Goal: Task Accomplishment & Management: Use online tool/utility

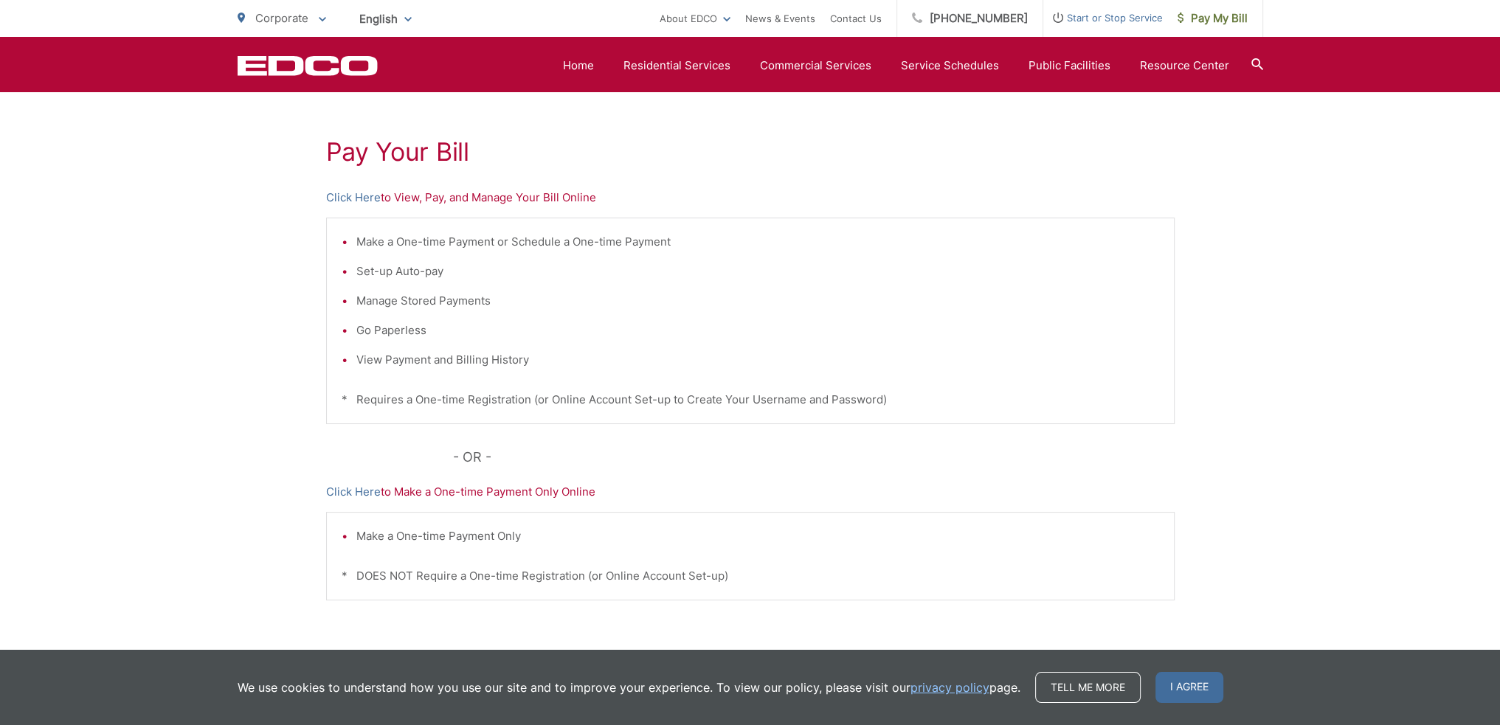
scroll to position [221, 0]
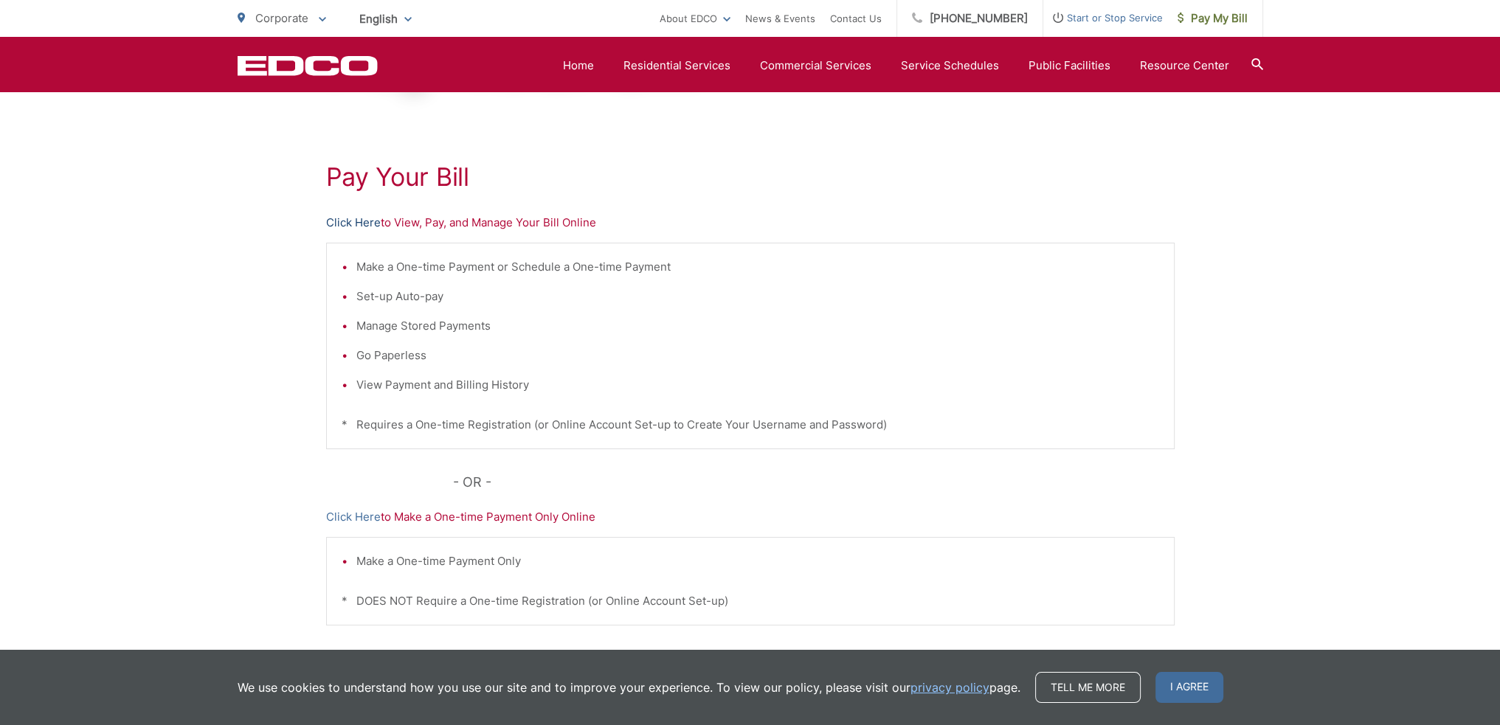
click at [354, 219] on link "Click Here" at bounding box center [353, 223] width 55 height 18
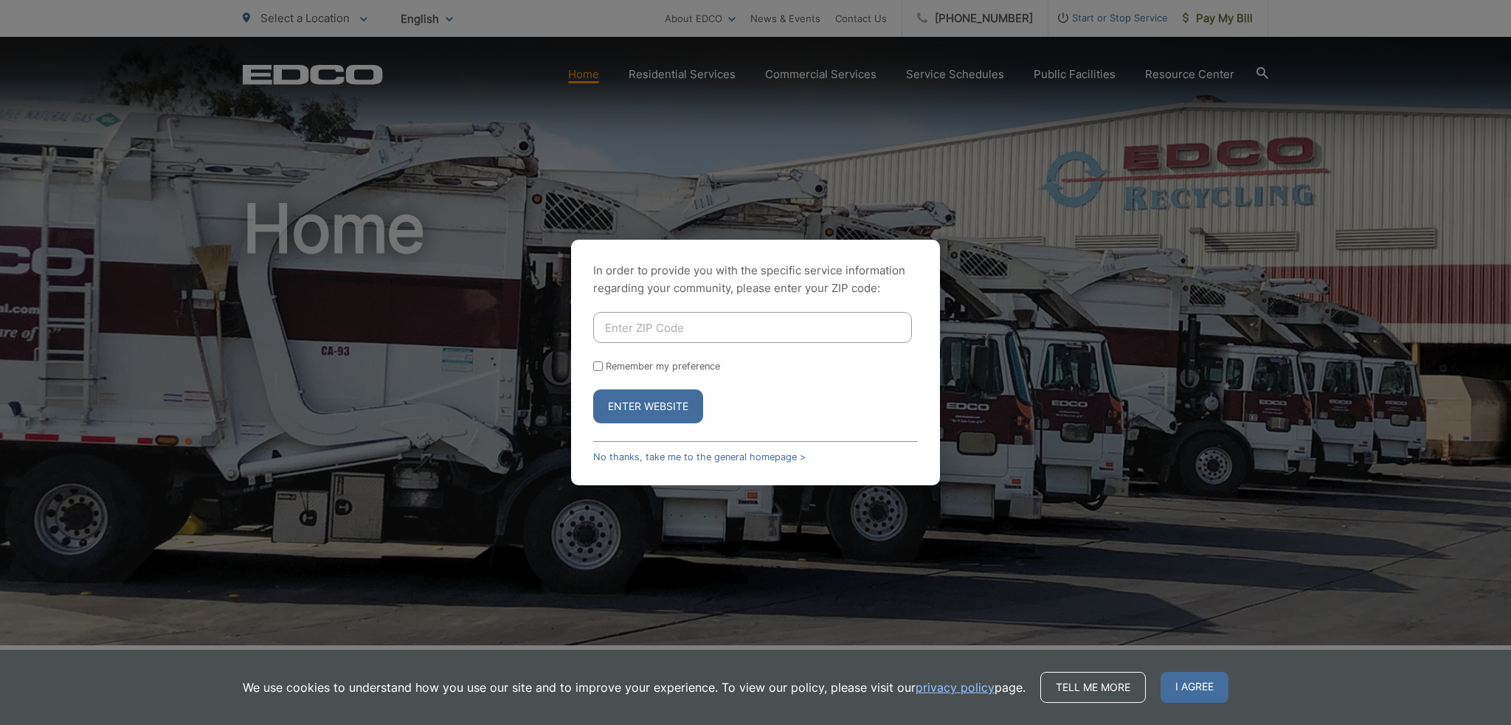
click at [691, 328] on input "Enter ZIP Code" at bounding box center [752, 327] width 319 height 31
type input "92069"
click at [686, 399] on button "Enter Website" at bounding box center [648, 407] width 110 height 34
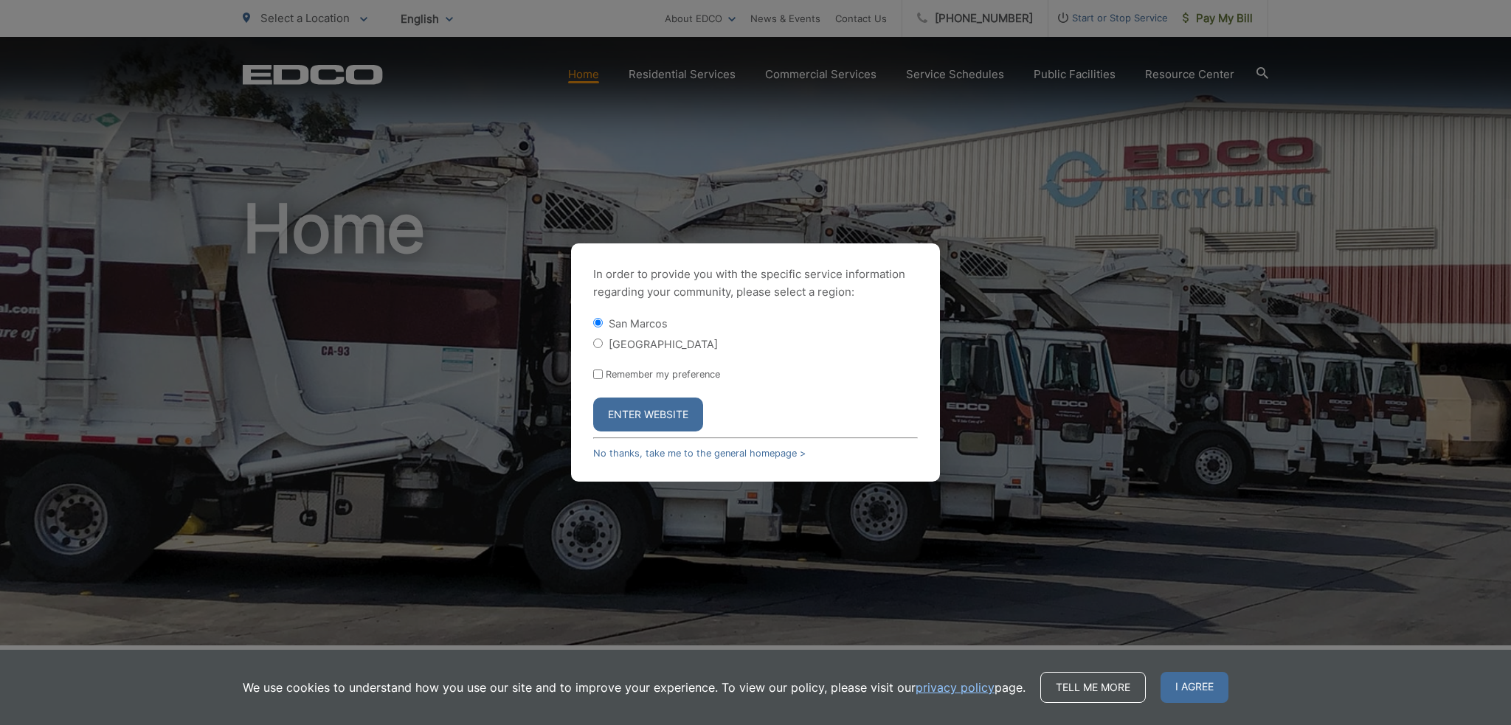
click at [664, 415] on button "Enter Website" at bounding box center [648, 415] width 110 height 34
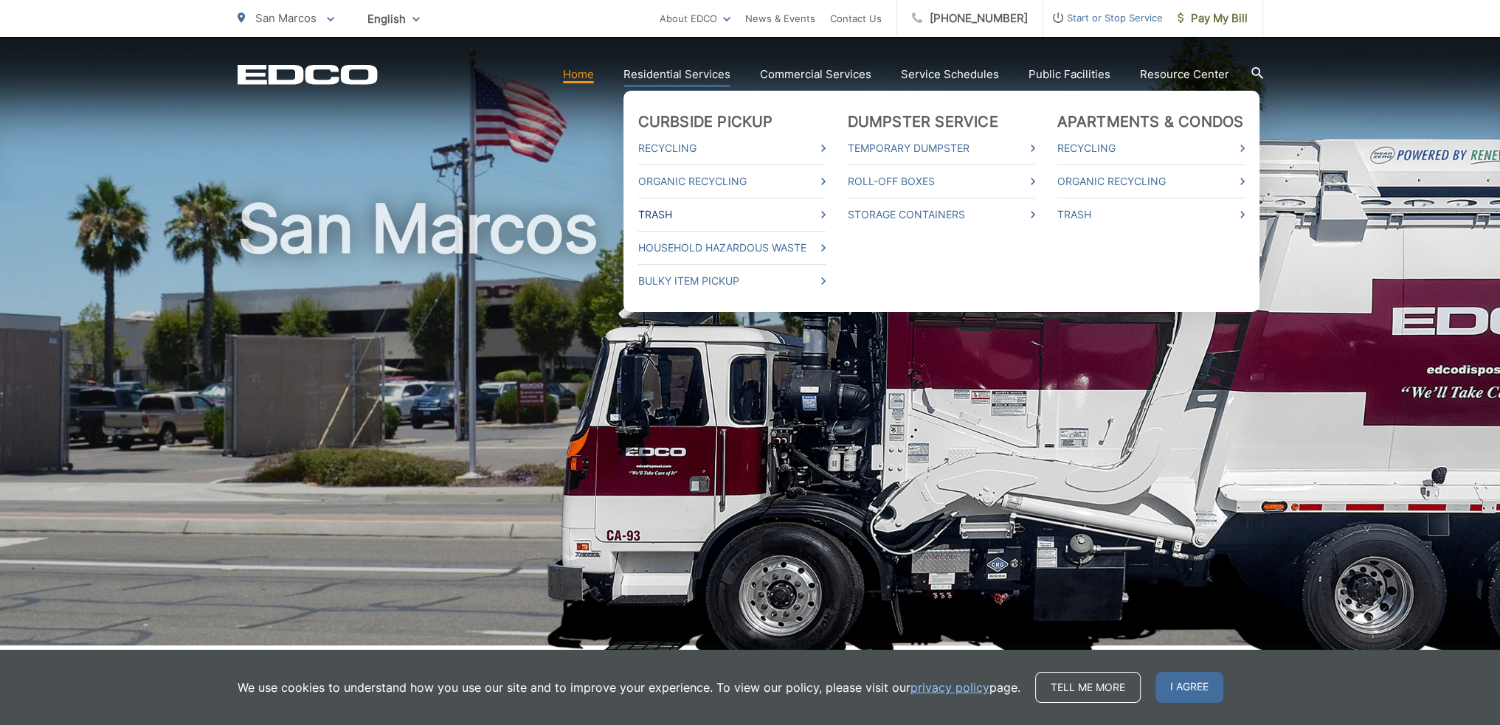
click at [826, 214] on icon at bounding box center [823, 214] width 4 height 7
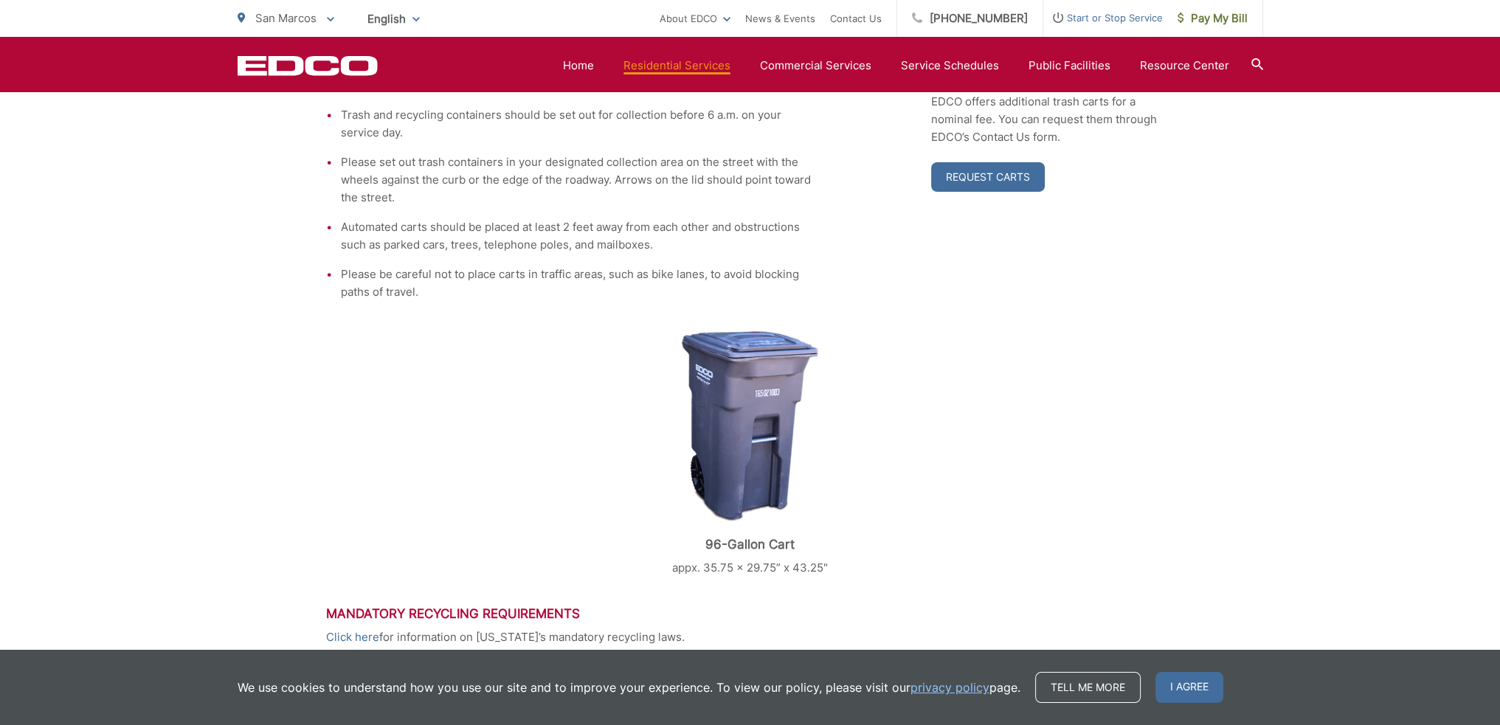
scroll to position [295, 0]
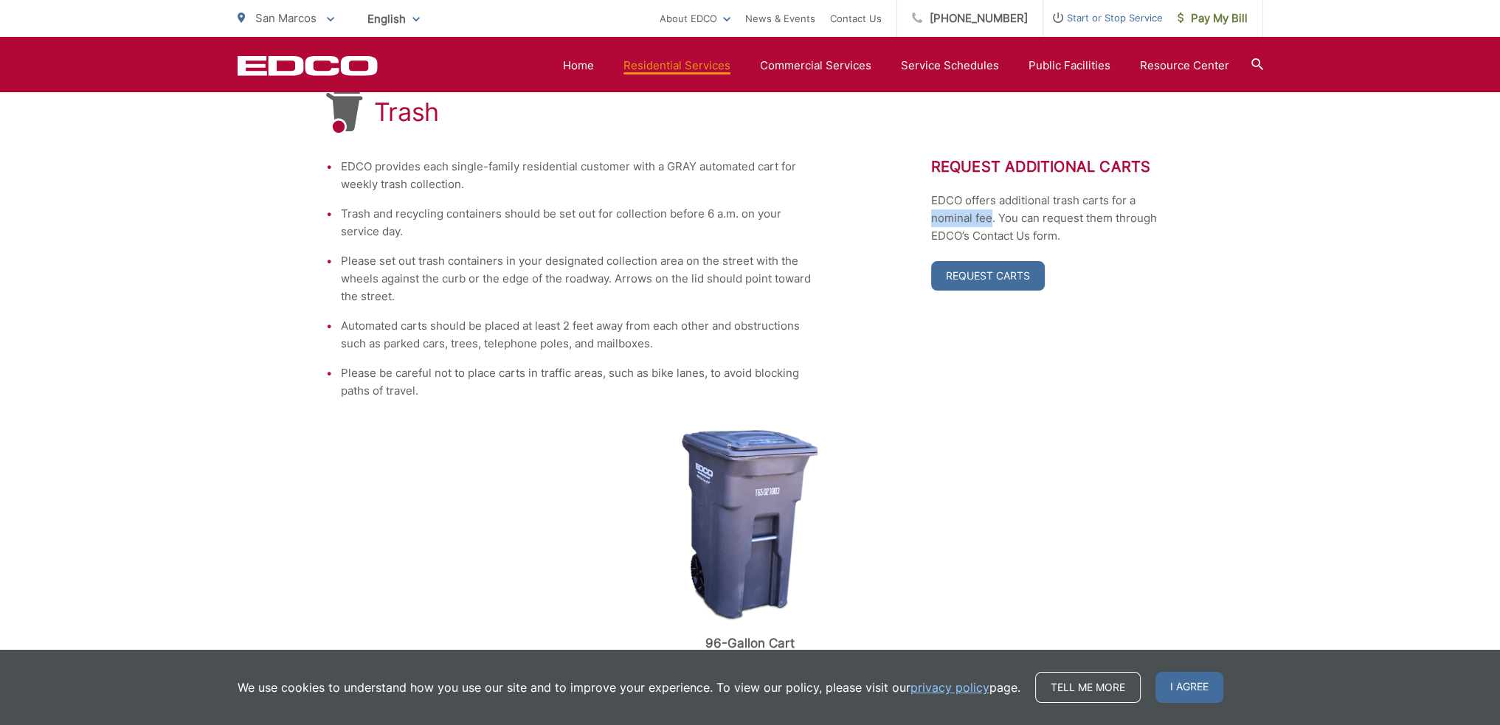
drag, startPoint x: 926, startPoint y: 213, endPoint x: 992, endPoint y: 215, distance: 65.7
click at [992, 215] on div "EDCO provides each single-family residential customer with a GRAY automated car…" at bounding box center [750, 279] width 849 height 242
copy p "nominal fee"
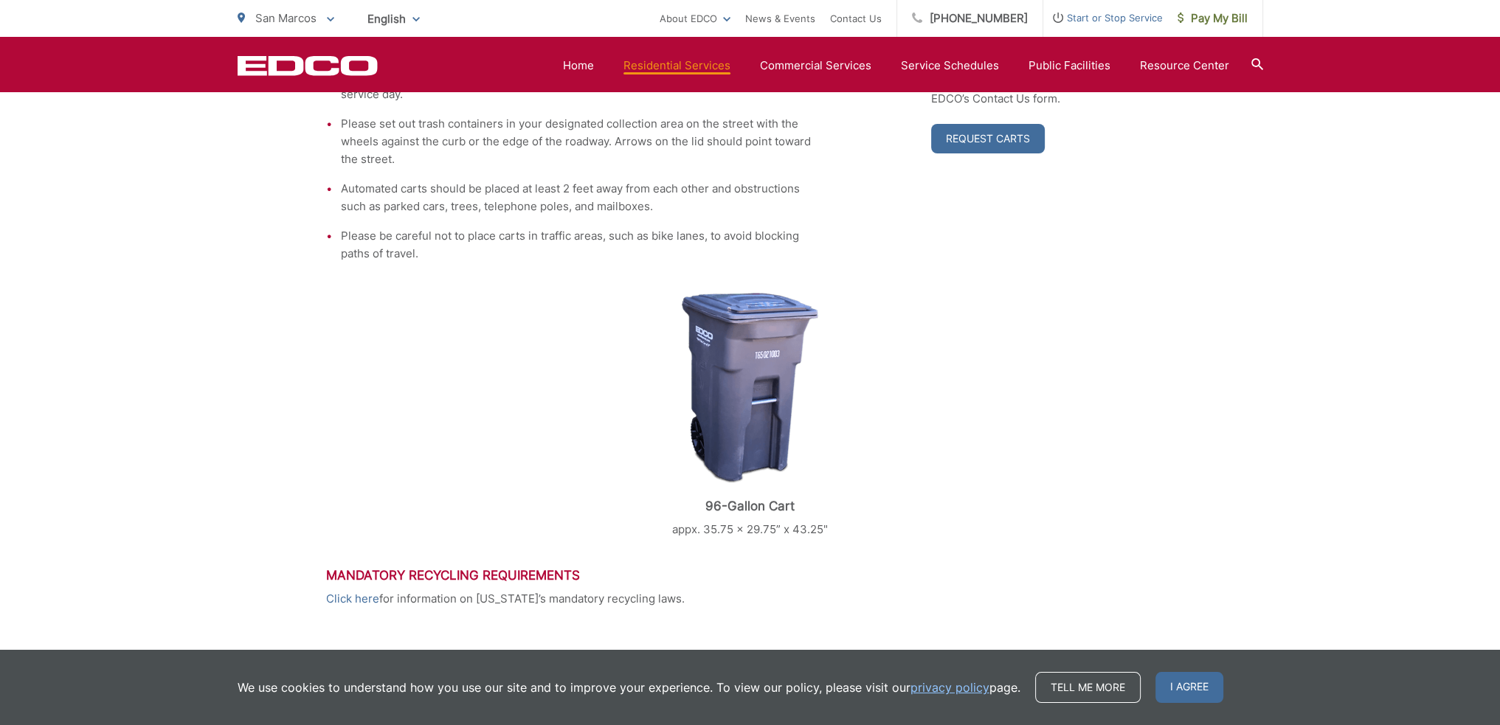
scroll to position [407, 0]
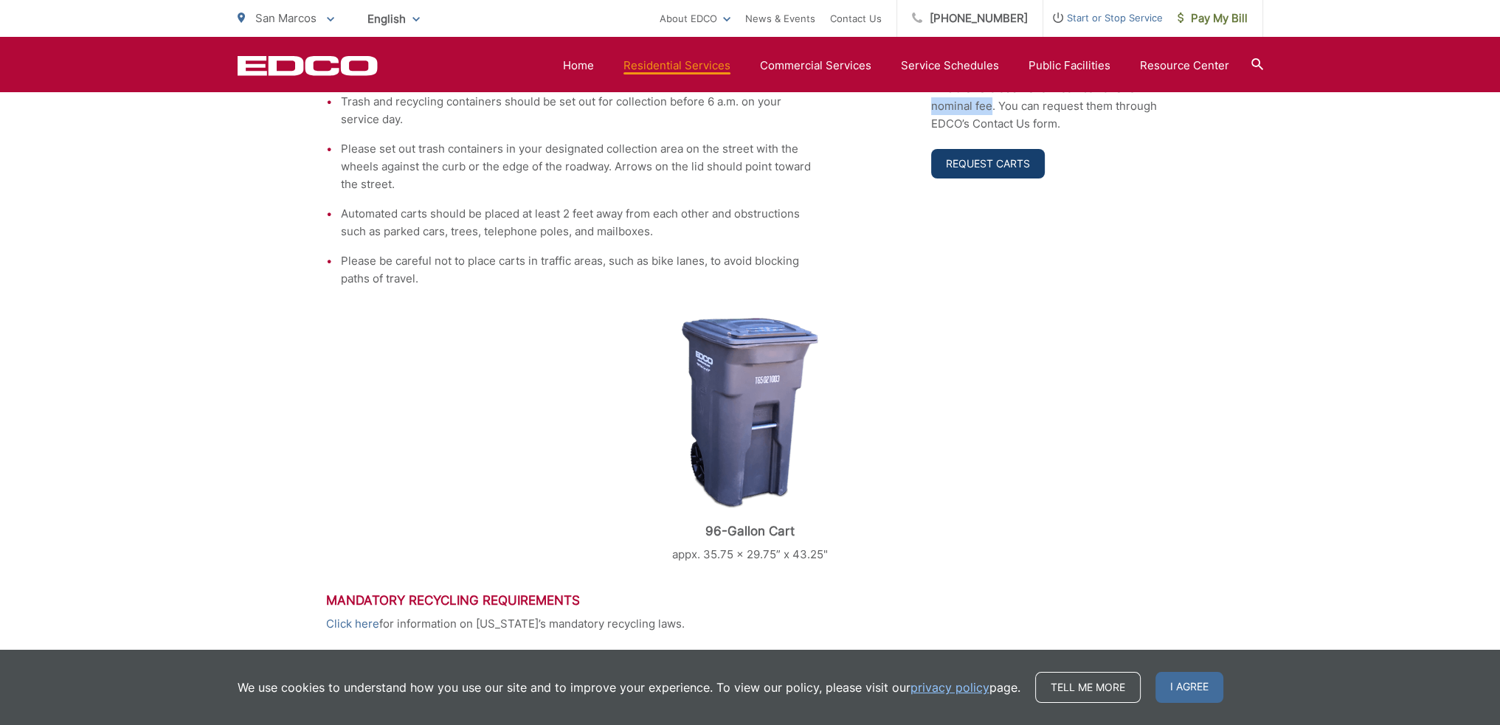
click at [970, 170] on link "Request Carts" at bounding box center [988, 164] width 114 height 30
